Goal: Task Accomplishment & Management: Manage account settings

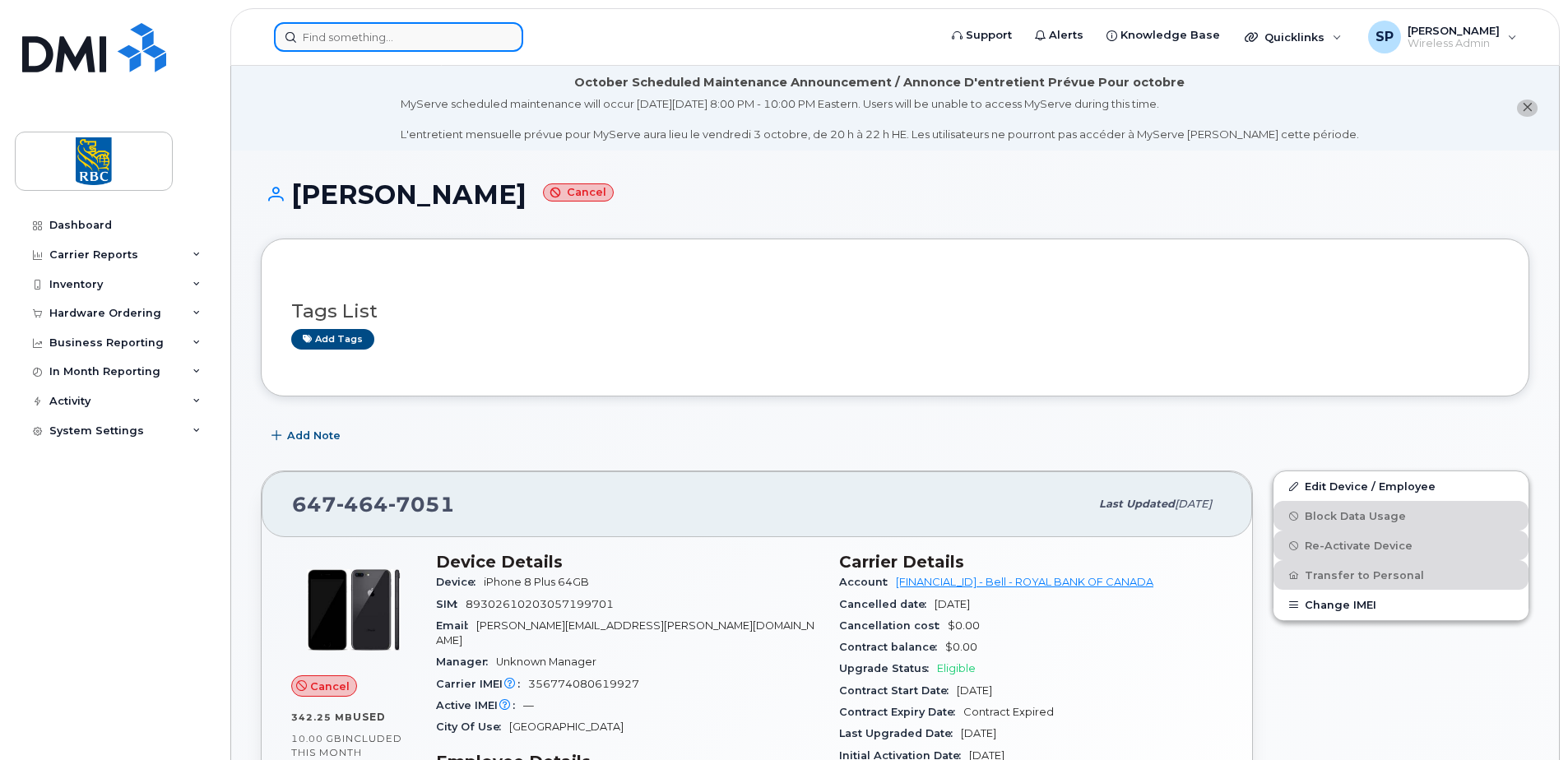
click at [317, 40] on input at bounding box center [399, 37] width 249 height 29
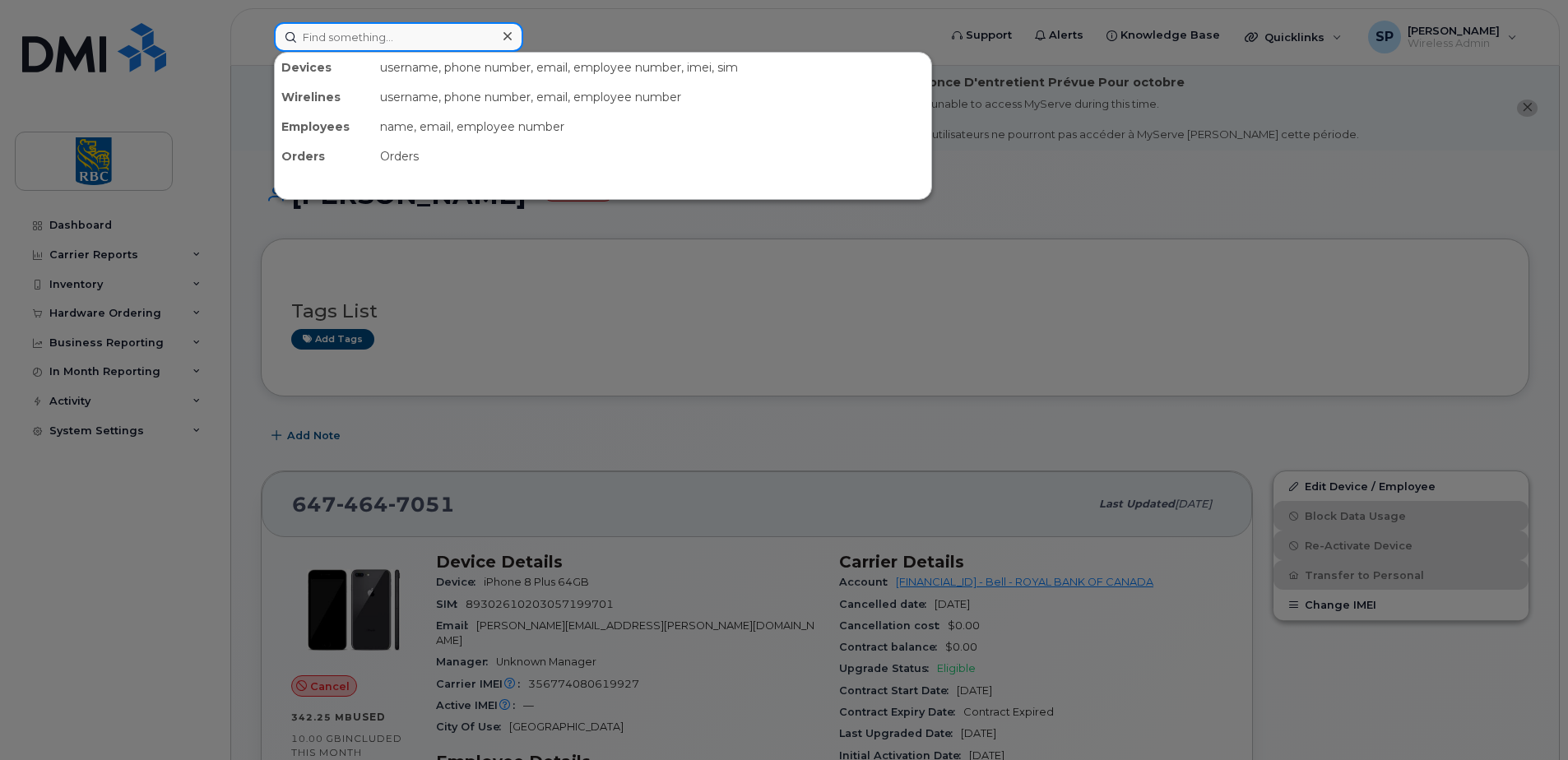
paste input "2892537523"
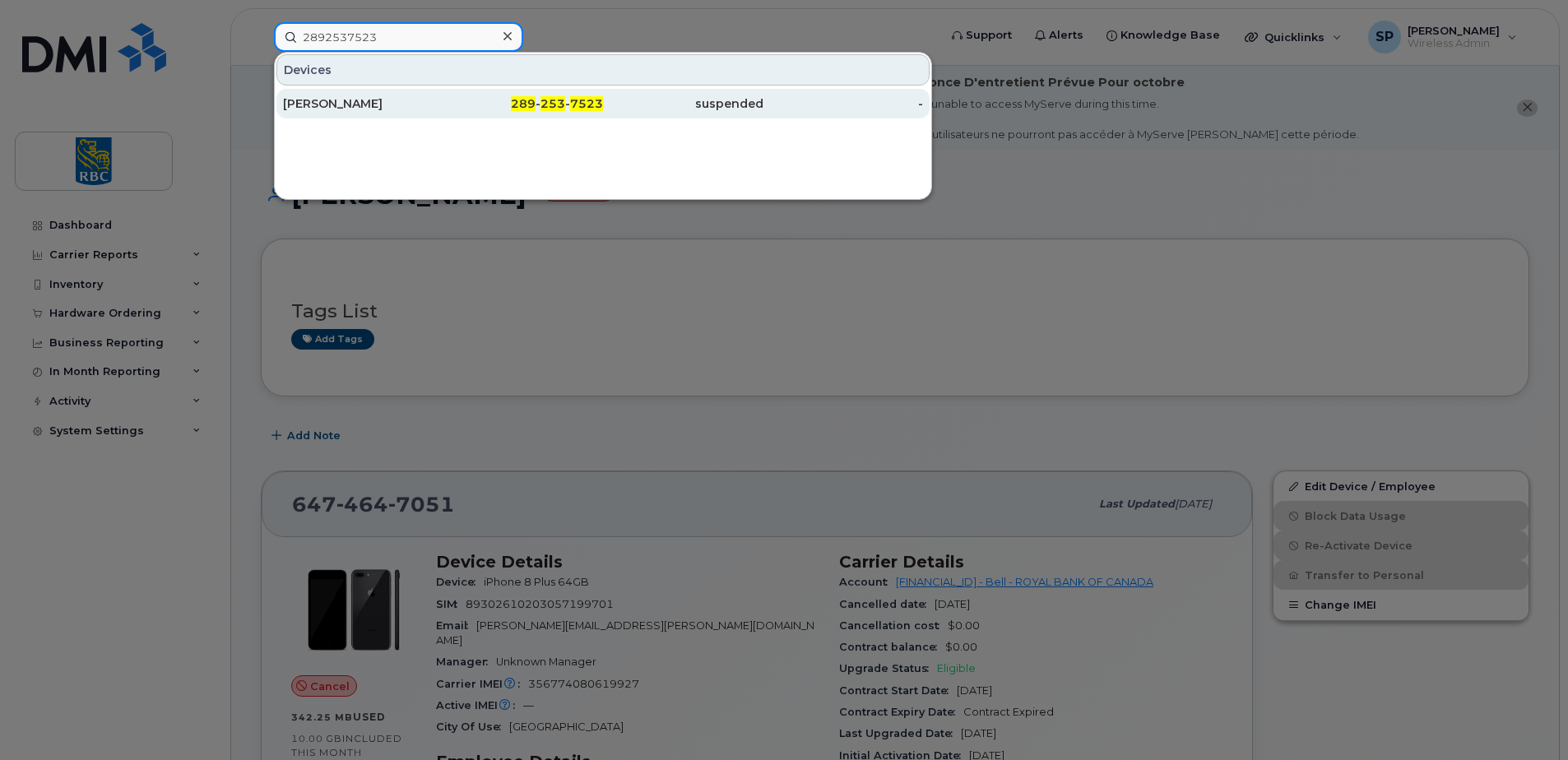
type input "2892537523"
click at [343, 108] on div "[PERSON_NAME]" at bounding box center [363, 103] width 161 height 17
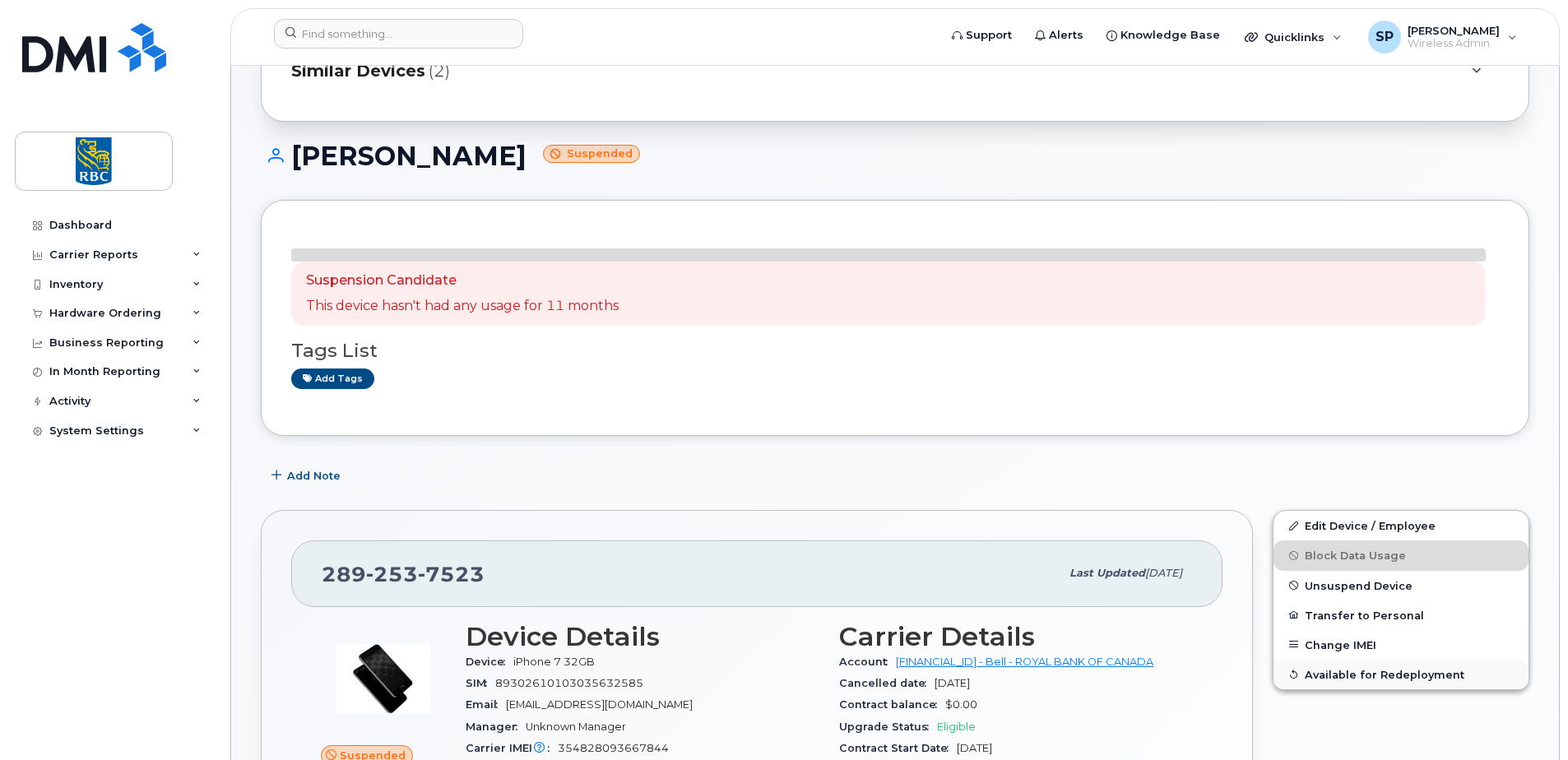
scroll to position [247, 0]
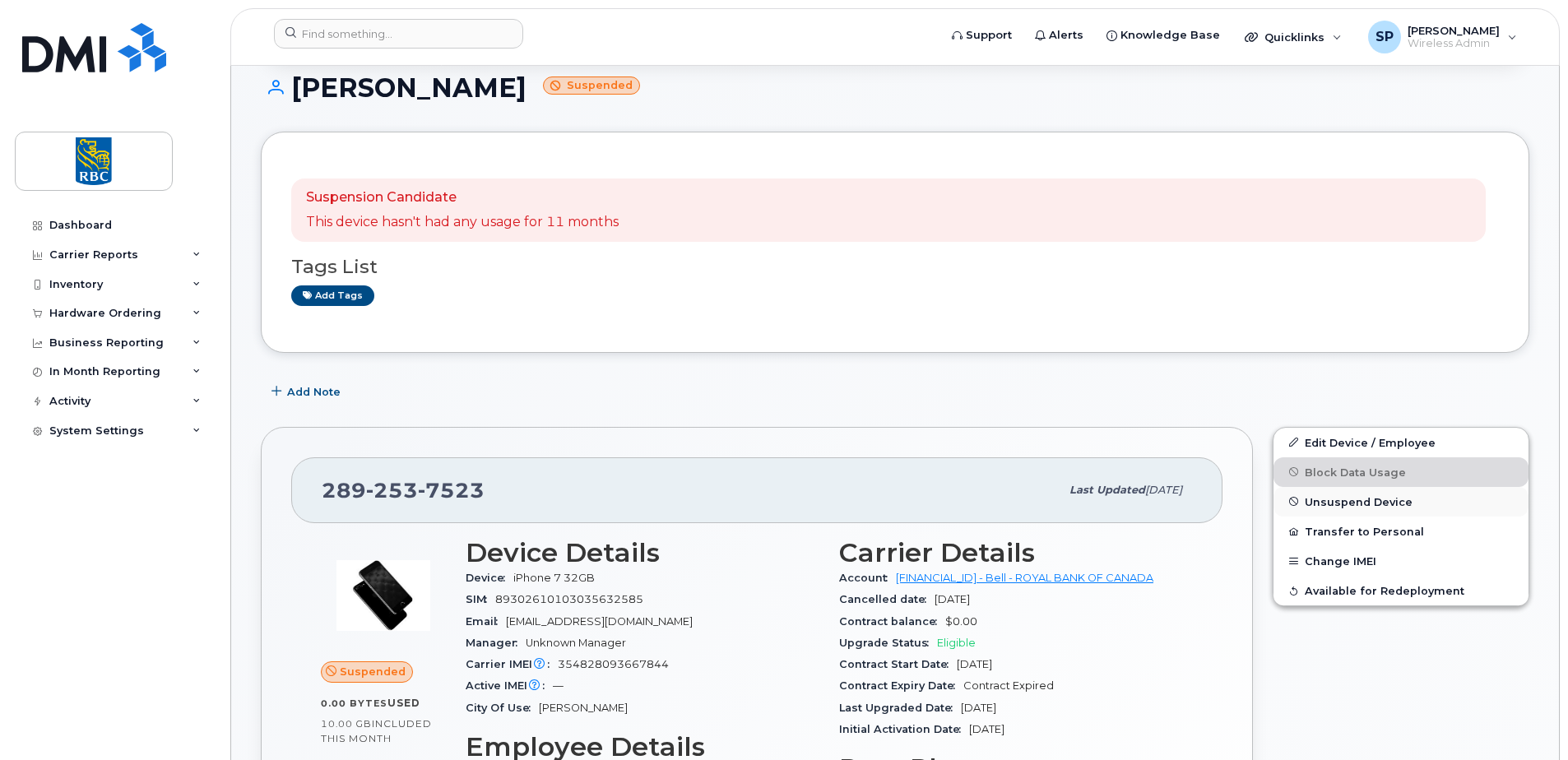
click at [1331, 501] on span "Unsuspend Device" at bounding box center [1358, 501] width 108 height 13
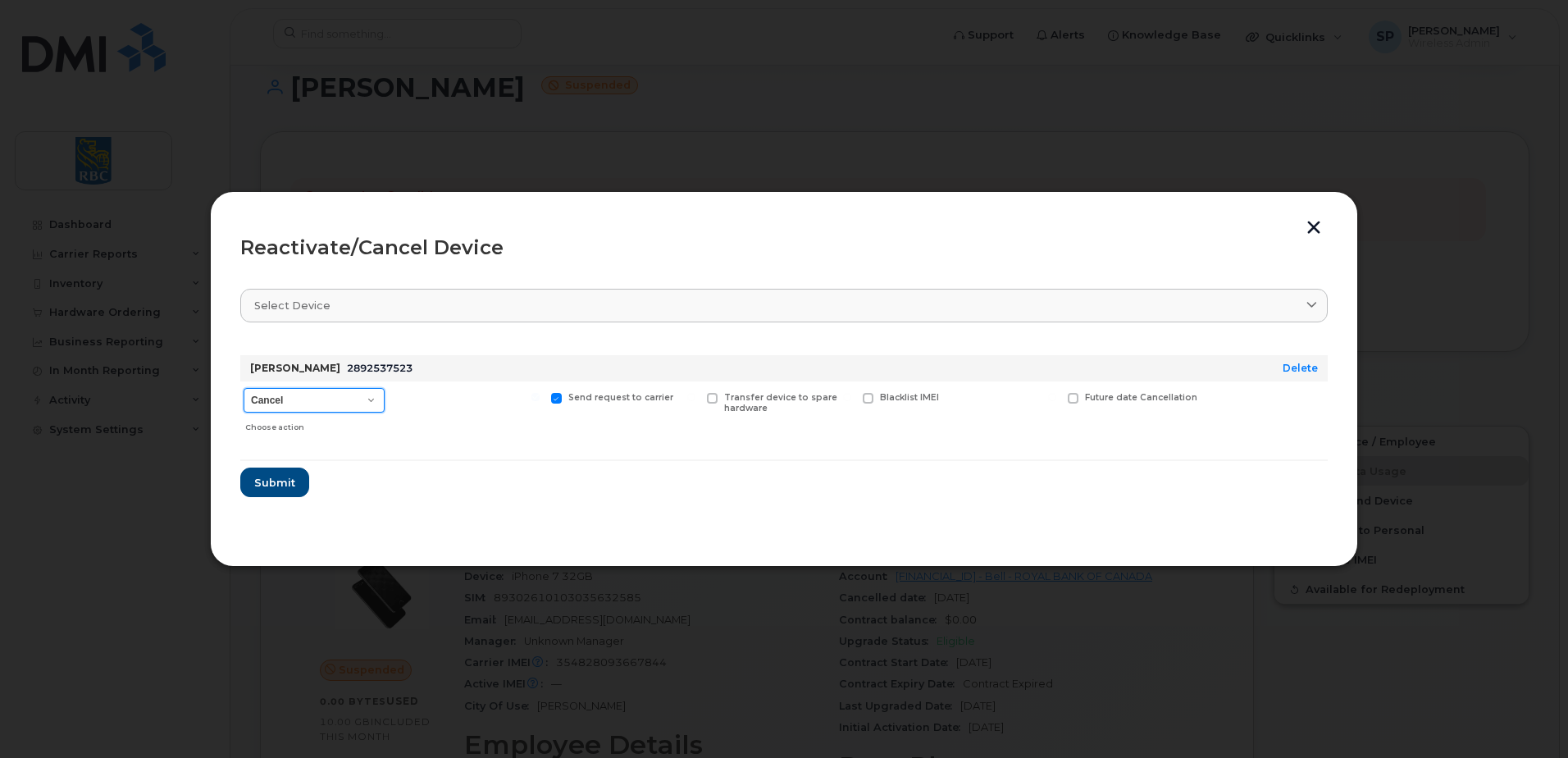
click at [295, 401] on select "Cancel Suspend - Extend Suspension Reactivate" at bounding box center [313, 400] width 141 height 24
drag, startPoint x: 499, startPoint y: 474, endPoint x: 445, endPoint y: 473, distance: 54.0
click at [499, 474] on form "Jin Jing 2892537523 Delete Cancel Suspend - Extend Suspension Reactivate Choose…" at bounding box center [784, 419] width 1088 height 155
click at [271, 484] on span "Submit" at bounding box center [274, 483] width 41 height 16
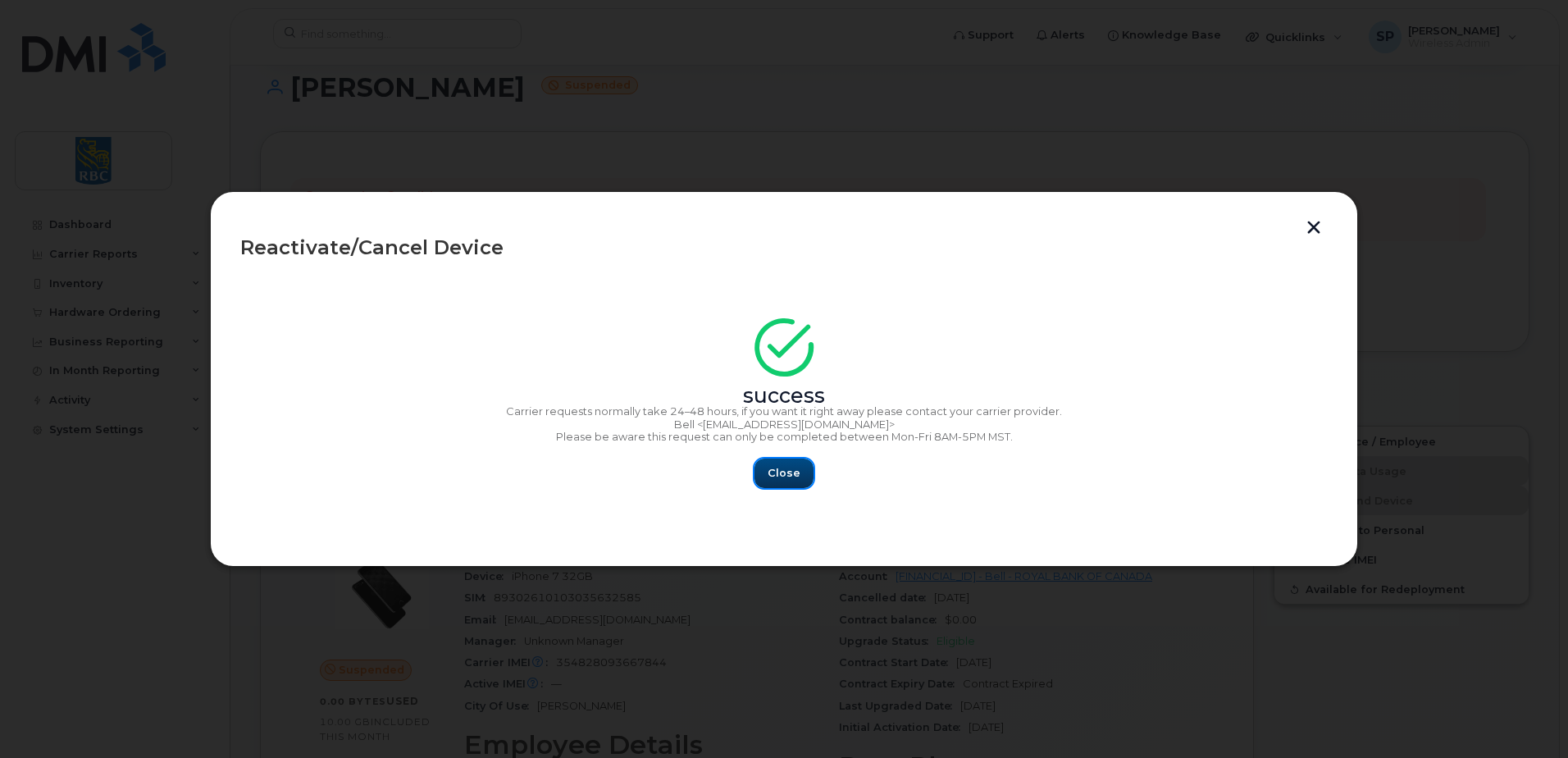
click at [771, 479] on span "Close" at bounding box center [784, 473] width 33 height 16
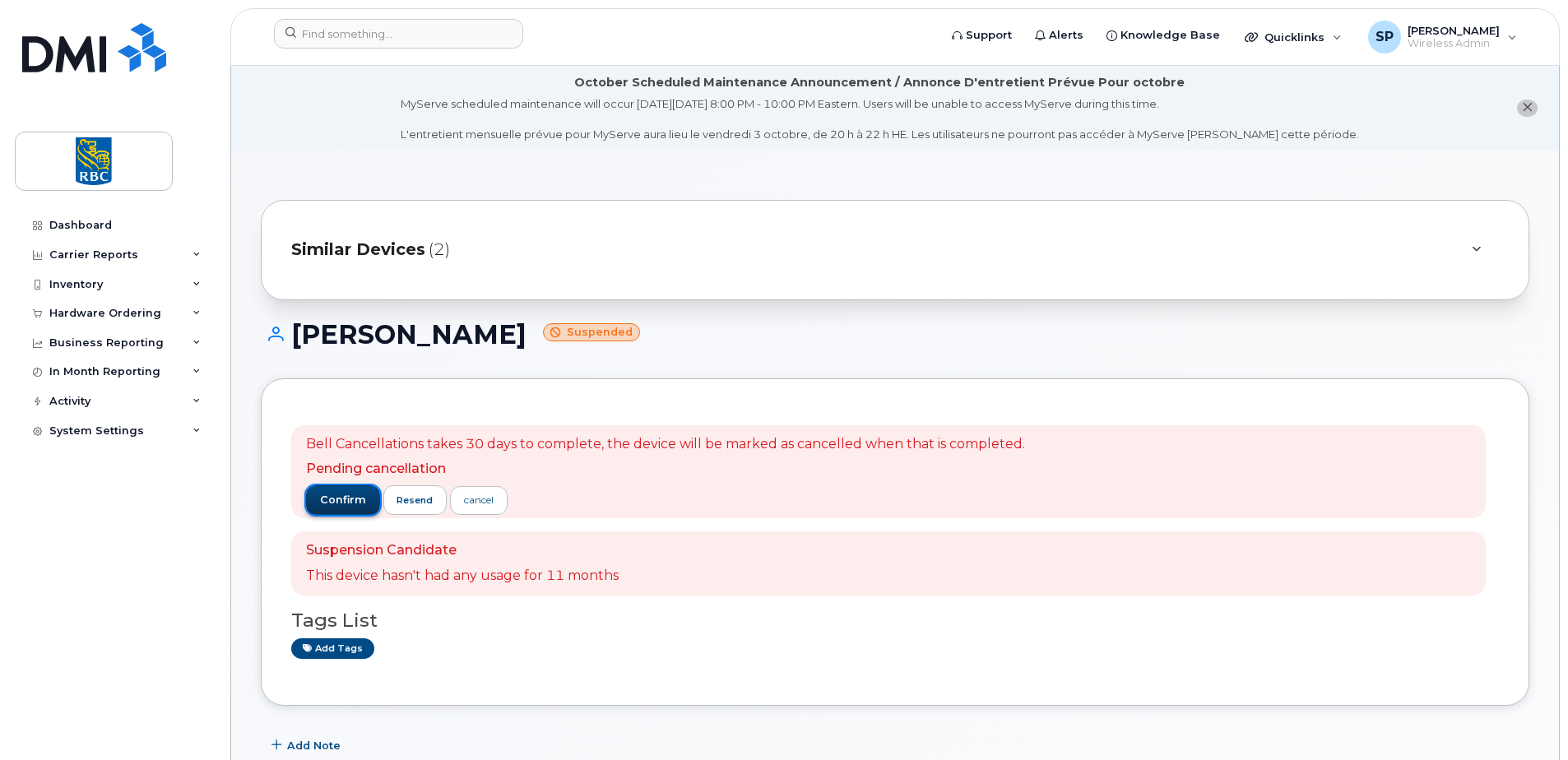
click at [342, 503] on span "confirm" at bounding box center [343, 499] width 46 height 15
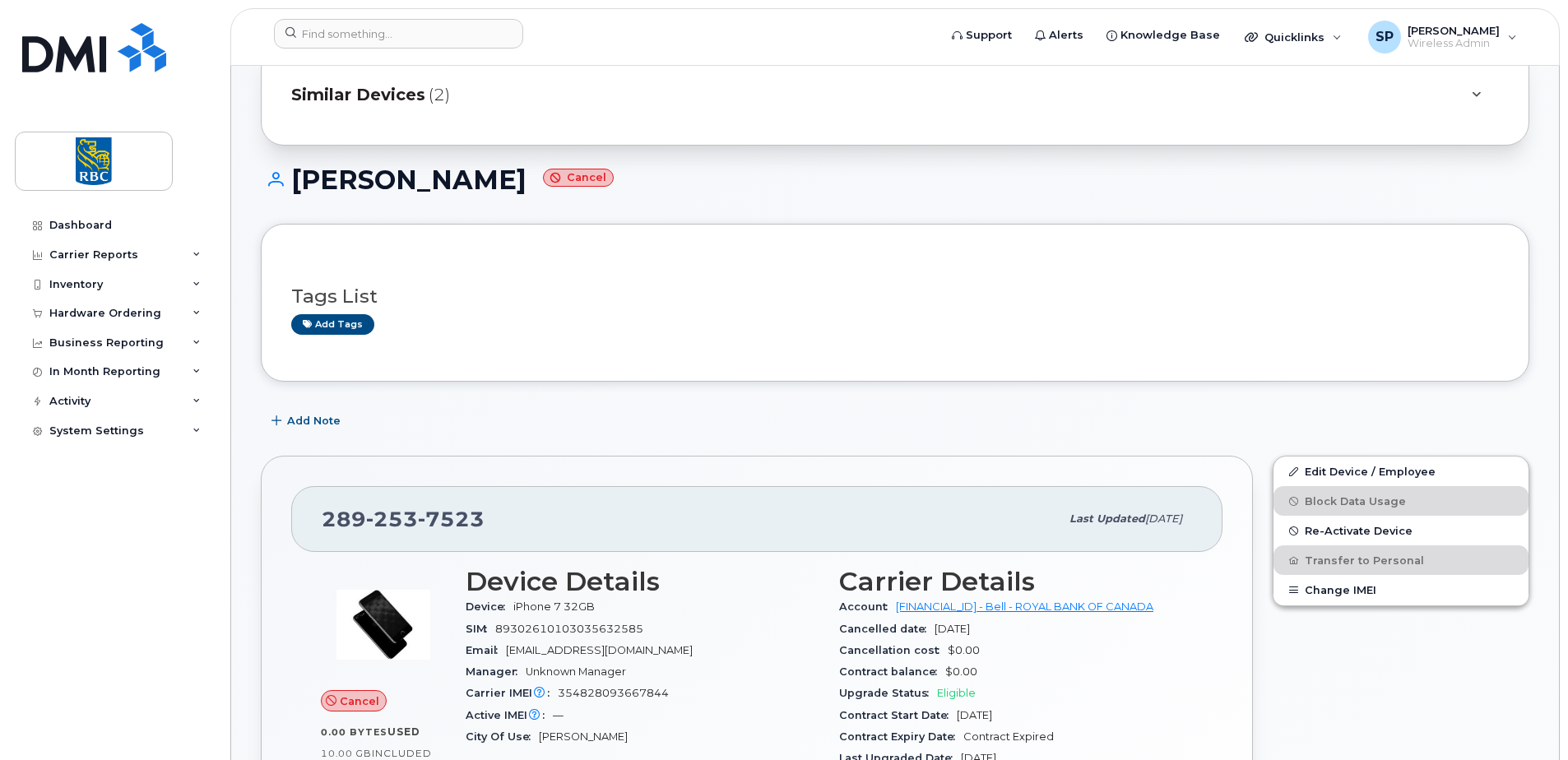
scroll to position [165, 0]
